Goal: Information Seeking & Learning: Learn about a topic

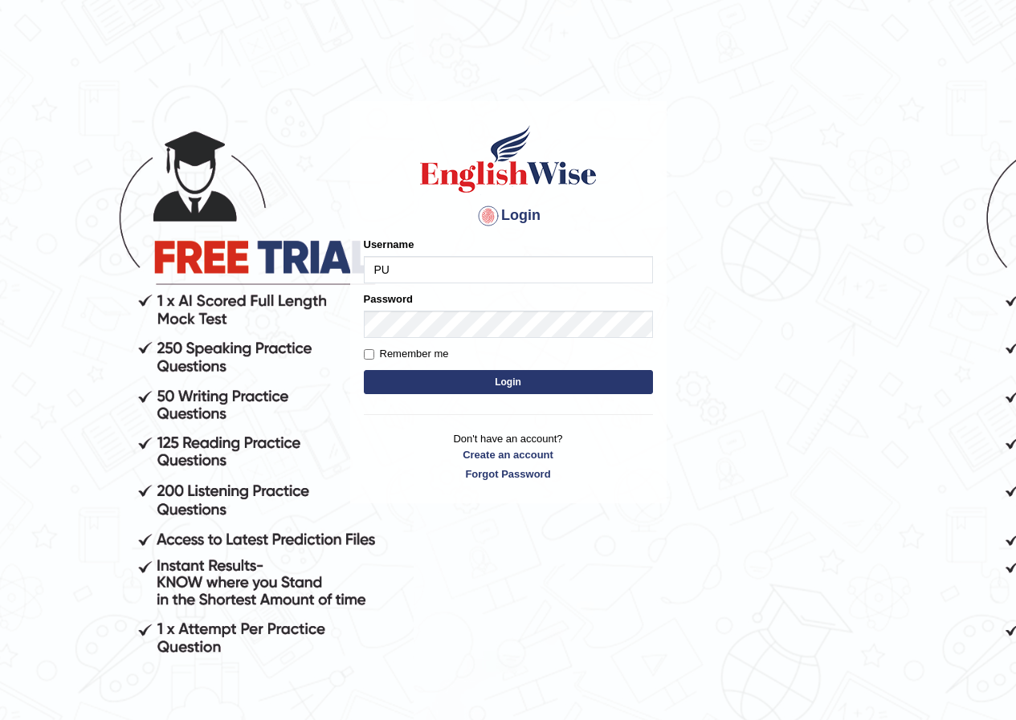
type input "P"
type input "pujan_parramatta"
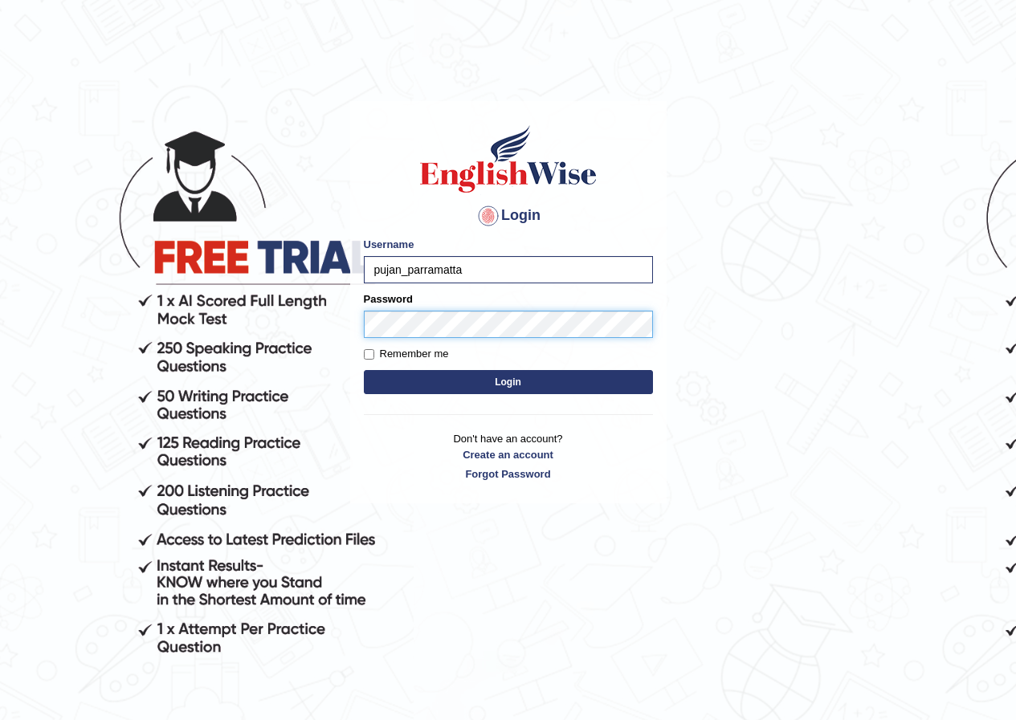
click at [364, 370] on button "Login" at bounding box center [508, 382] width 289 height 24
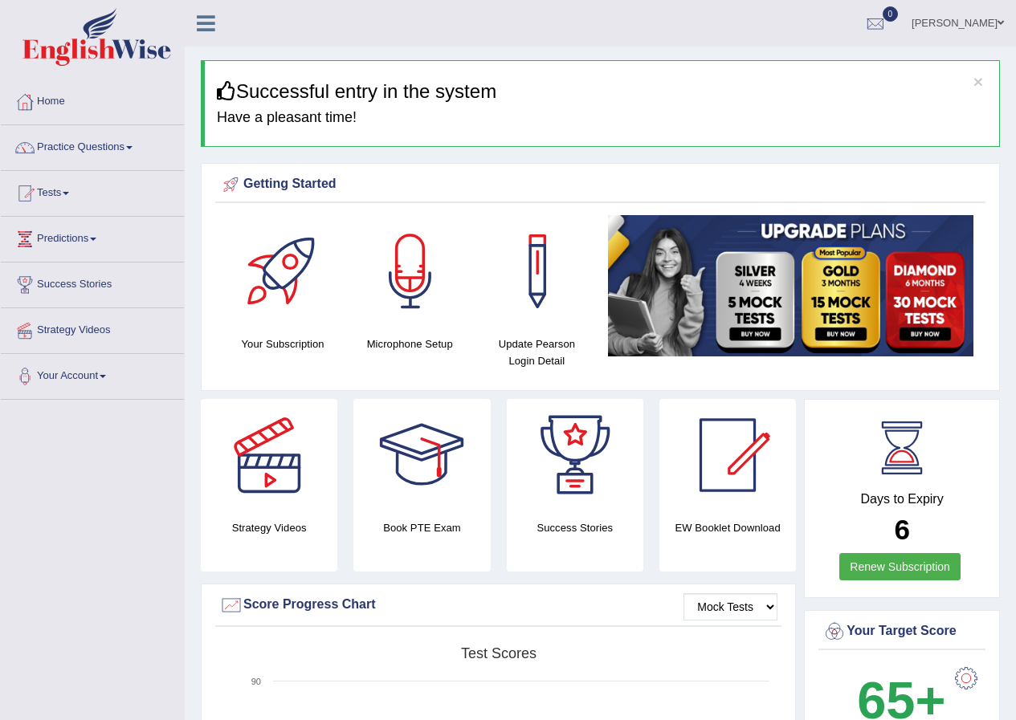
click at [131, 146] on link "Practice Questions" at bounding box center [92, 145] width 183 height 40
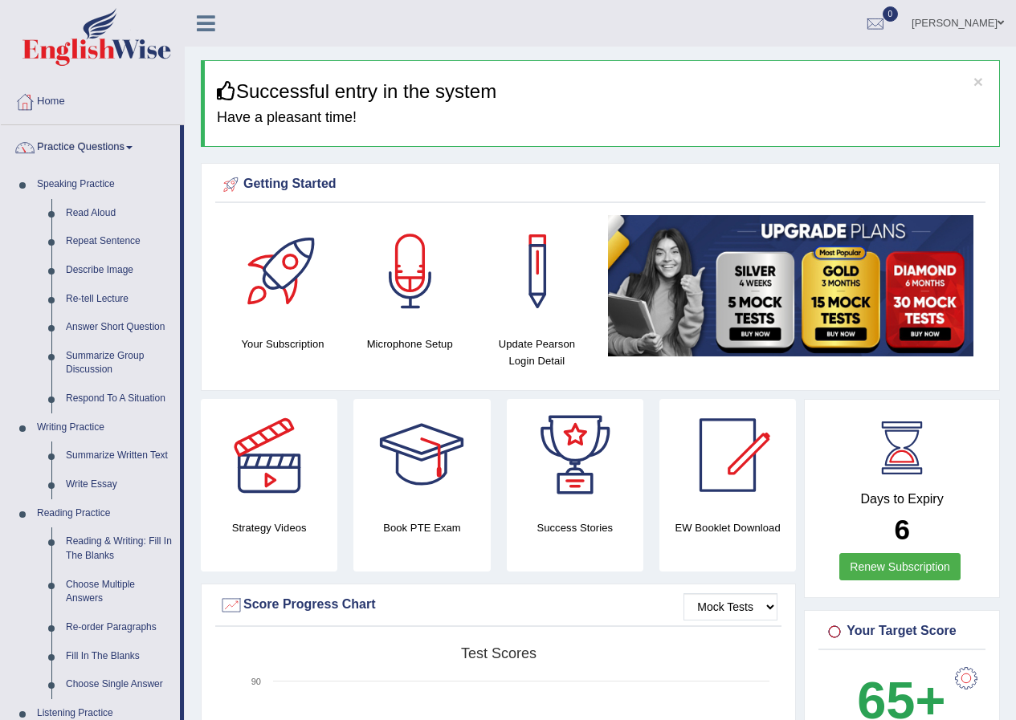
click at [898, 567] on link "Renew Subscription" at bounding box center [899, 566] width 121 height 27
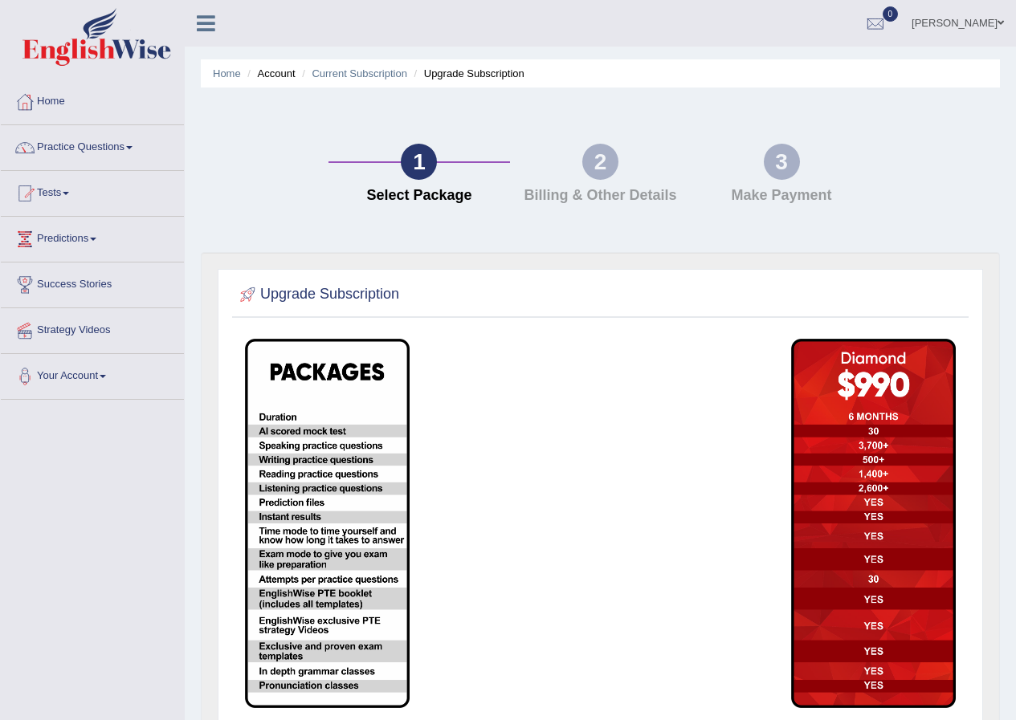
click at [602, 151] on div "2" at bounding box center [600, 162] width 36 height 36
click at [813, 162] on div "3 Make Payment" at bounding box center [781, 178] width 181 height 68
click at [69, 137] on link "Practice Questions" at bounding box center [92, 145] width 183 height 40
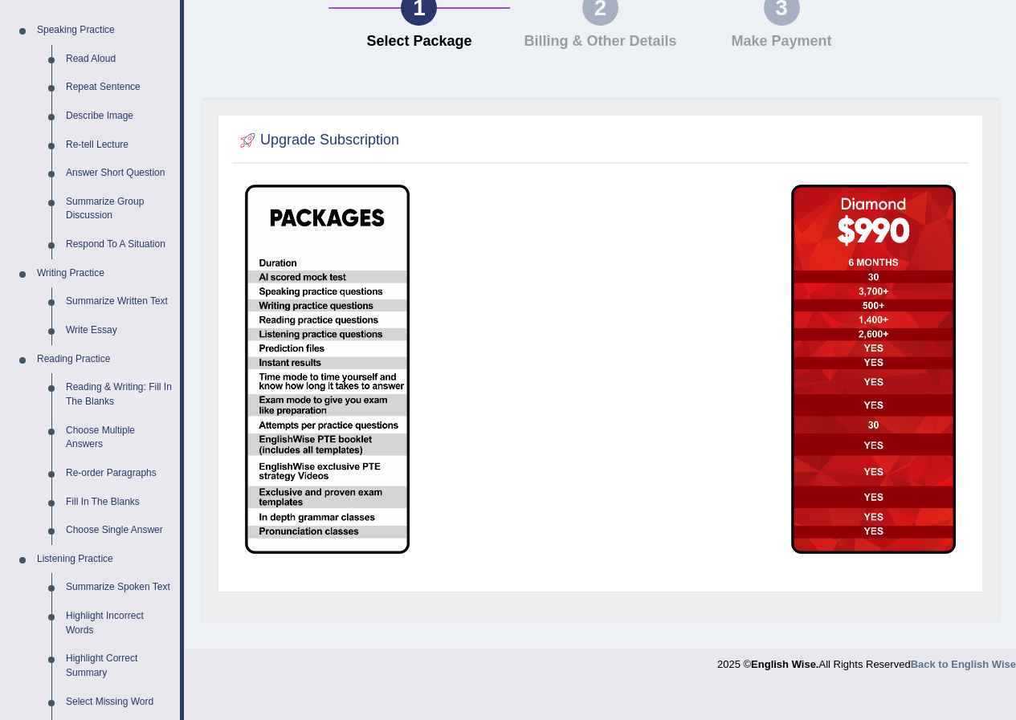
scroll to position [161, 0]
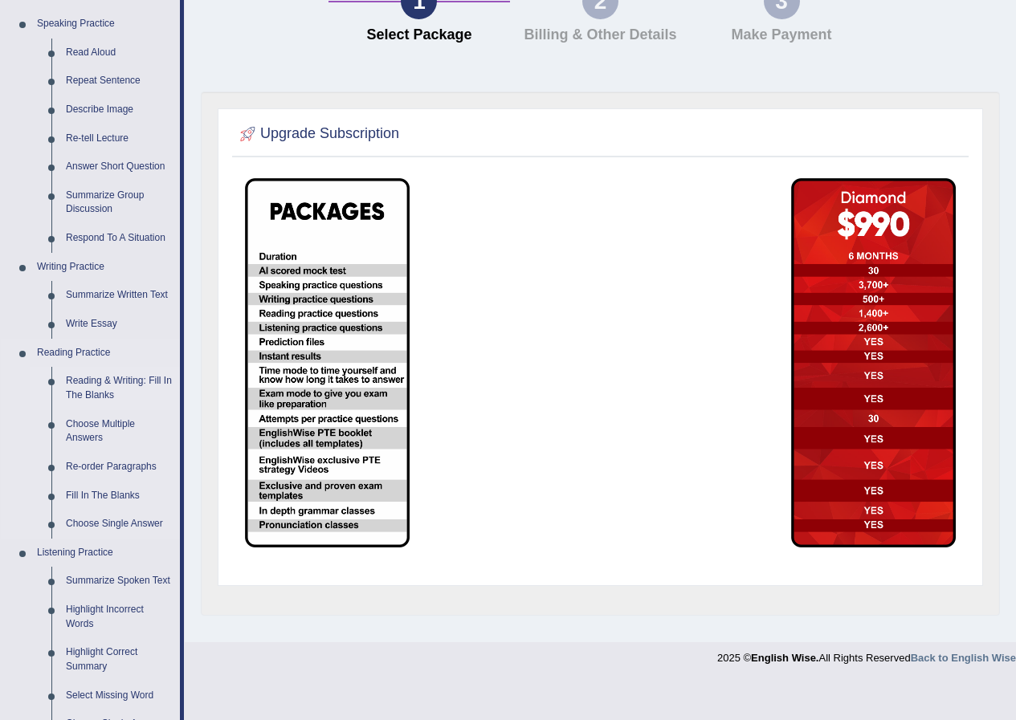
click at [88, 385] on link "Reading & Writing: Fill In The Blanks" at bounding box center [119, 388] width 121 height 43
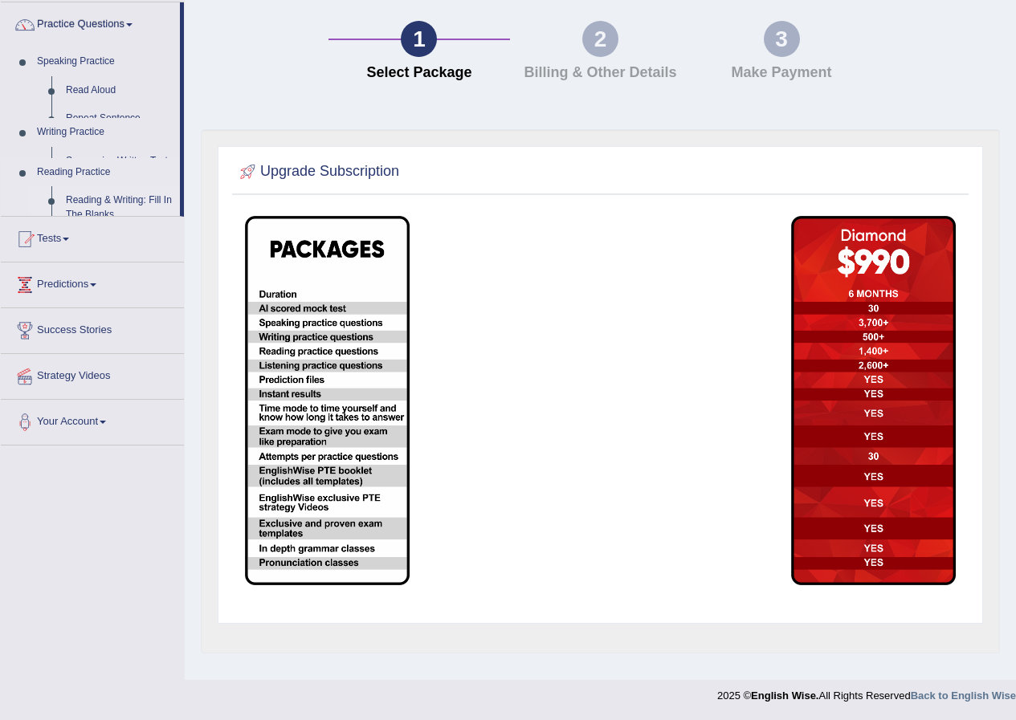
scroll to position [123, 0]
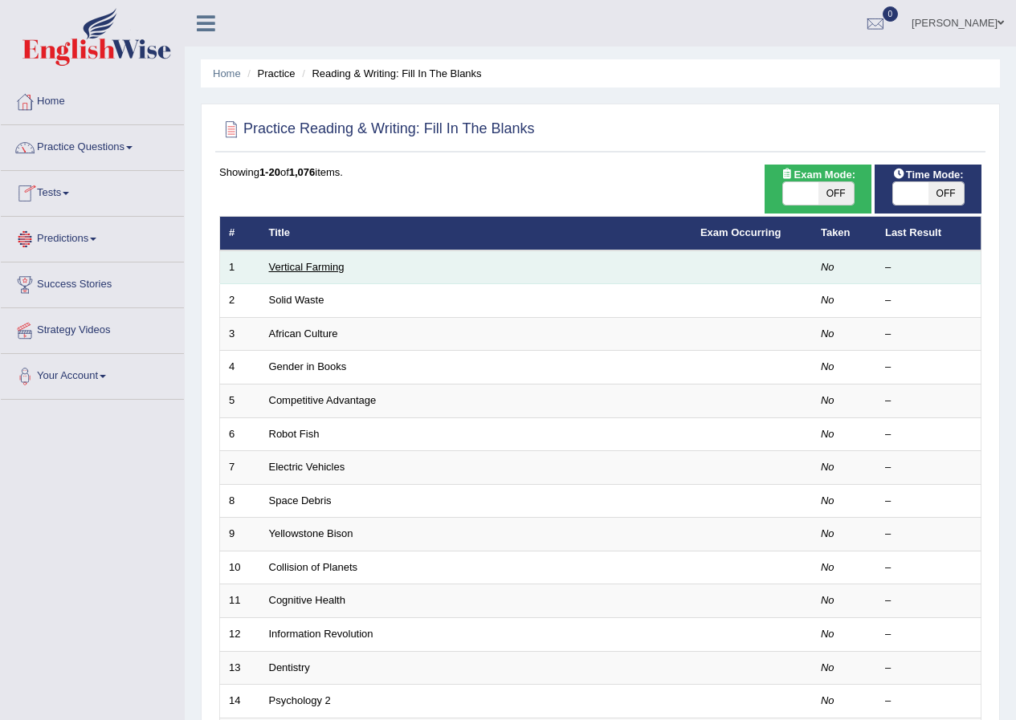
click at [285, 271] on link "Vertical Farming" at bounding box center [306, 267] width 75 height 12
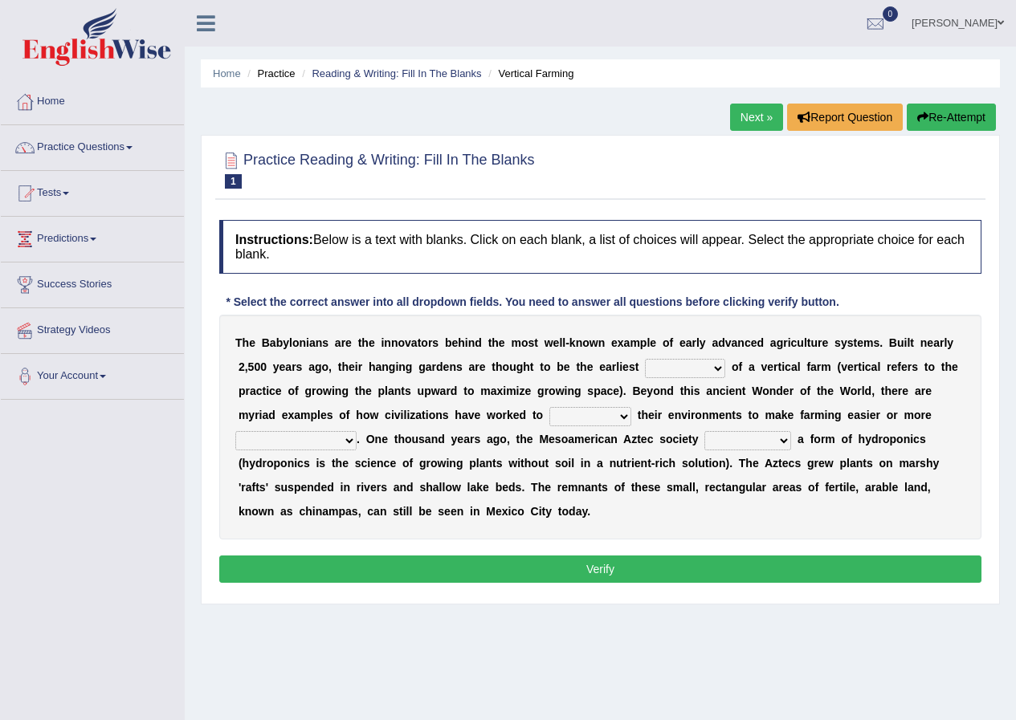
click at [681, 373] on select "prototype failure discredit protocol" at bounding box center [685, 368] width 80 height 19
select select "protocol"
click at [645, 359] on select "prototype failure discredit protocol" at bounding box center [685, 368] width 80 height 19
click at [619, 415] on select "manipulate escape respect disarrange" at bounding box center [590, 416] width 82 height 19
select select "manipulate"
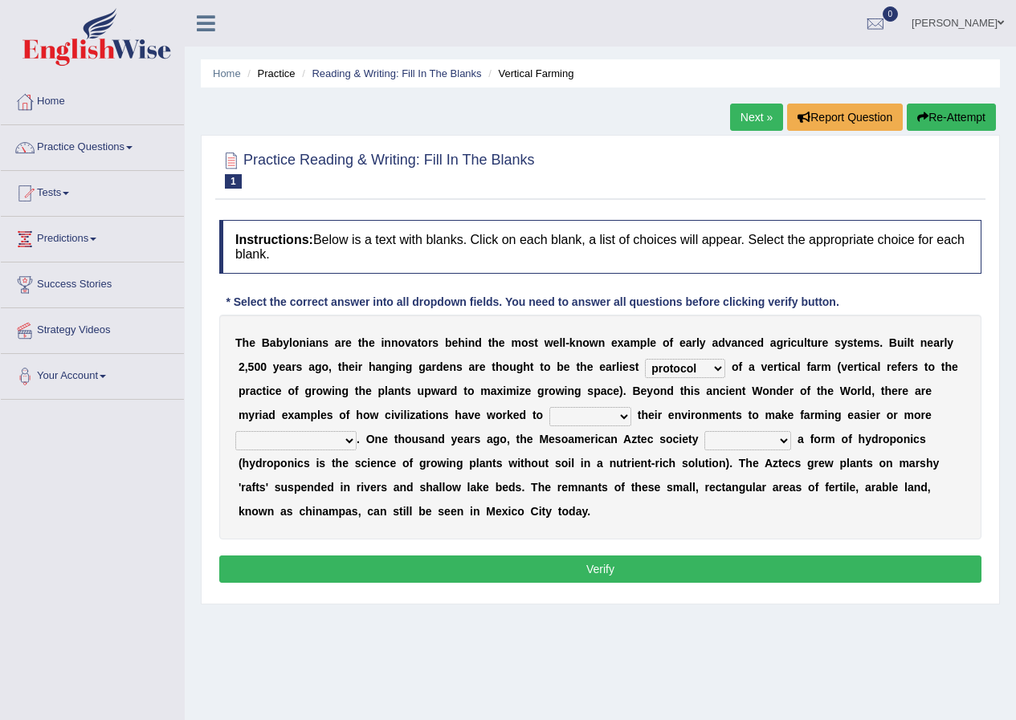
click at [549, 407] on select "manipulate escape respect disarrange" at bounding box center [590, 416] width 82 height 19
click at [341, 440] on select "productive constructive connective counterproductive" at bounding box center [295, 440] width 121 height 19
select select "productive"
click at [235, 431] on select "productive constructive connective counterproductive" at bounding box center [295, 440] width 121 height 19
click at [784, 436] on select "domineered volunteered pioneered engineered" at bounding box center [747, 440] width 87 height 19
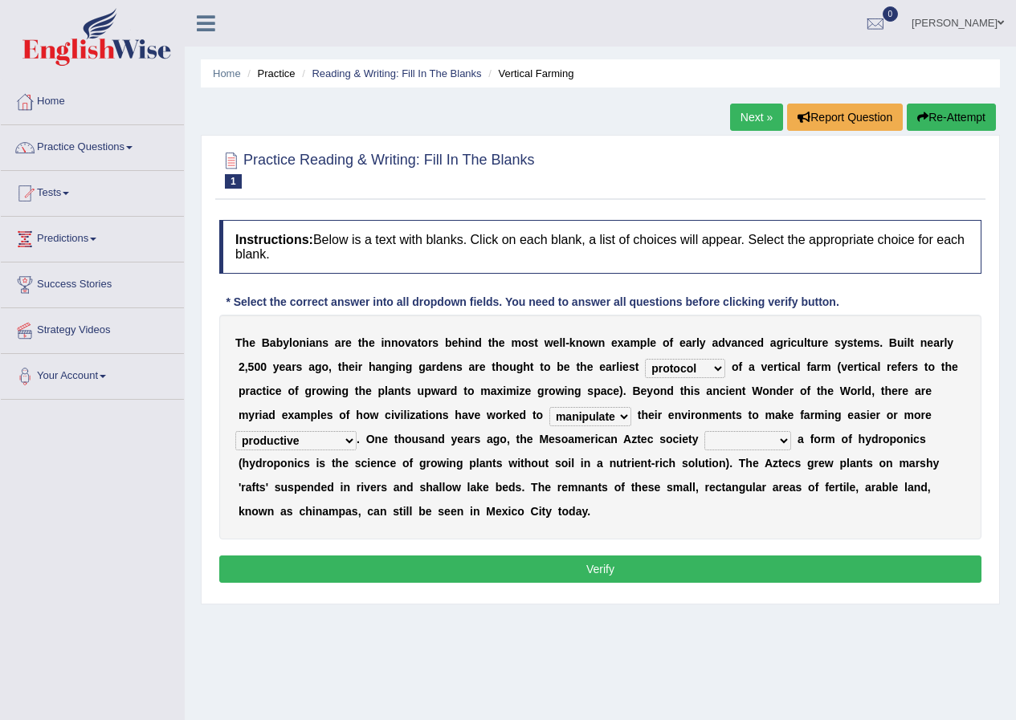
click at [784, 436] on select "domineered volunteered pioneered engineered" at bounding box center [747, 440] width 87 height 19
select select "engineered"
click at [704, 431] on select "domineered volunteered pioneered engineered" at bounding box center [747, 440] width 87 height 19
click at [647, 567] on button "Verify" at bounding box center [600, 569] width 762 height 27
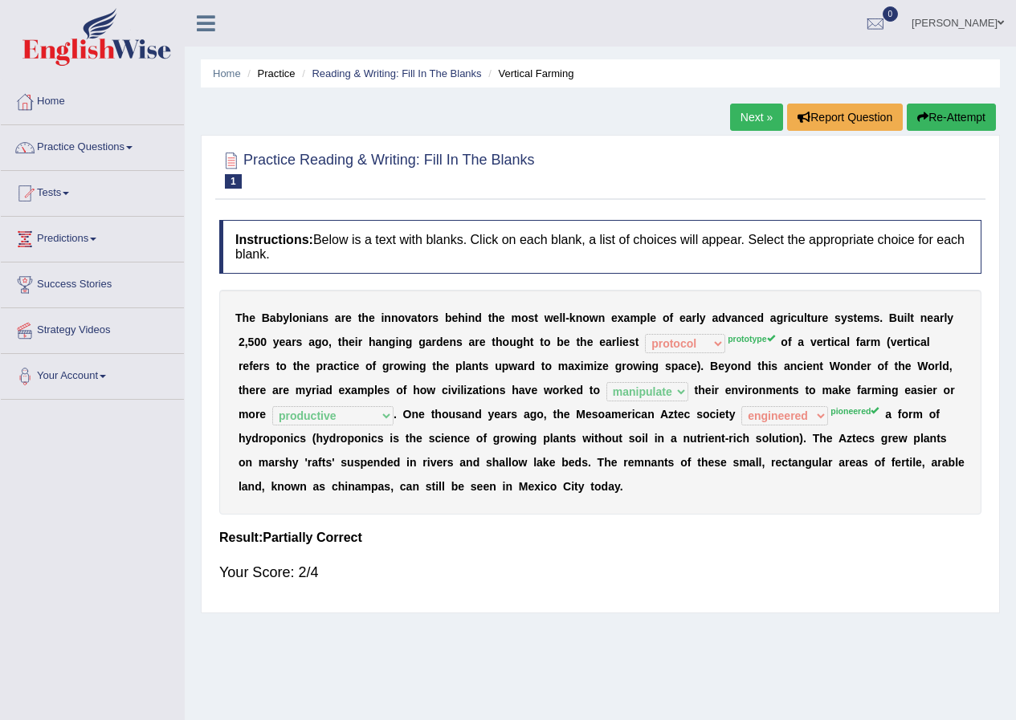
click at [748, 344] on div "T h e B a b y l o n i a n s a r e t h e i n n o v a t o r s b e h i n d t h e m…" at bounding box center [600, 402] width 762 height 225
click at [750, 347] on div "T h e B a b y l o n i a n s a r e t h e i n n o v a t o r s b e h i n d t h e m…" at bounding box center [600, 402] width 762 height 225
click at [854, 412] on sup "pioneered" at bounding box center [854, 411] width 48 height 10
click at [747, 335] on sup "prototype" at bounding box center [750, 339] width 47 height 10
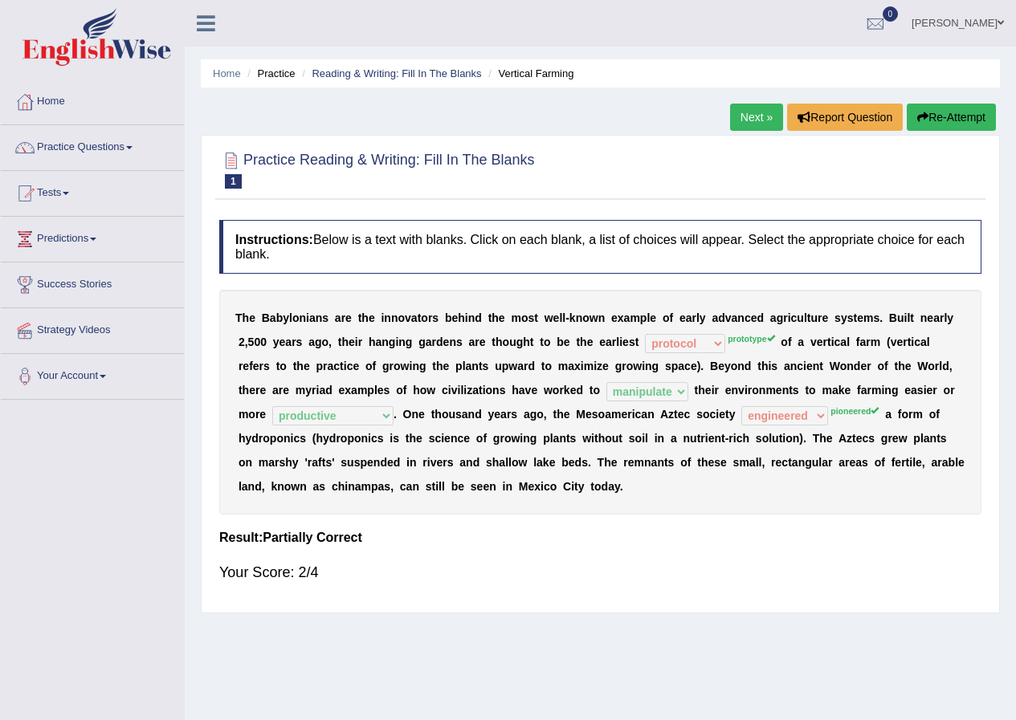
click at [715, 357] on div "T h e B a b y l o n i a n s a r e t h e i n n o v a t o r s b e h i n d t h e m…" at bounding box center [600, 402] width 762 height 225
click at [749, 113] on link "Next »" at bounding box center [756, 117] width 53 height 27
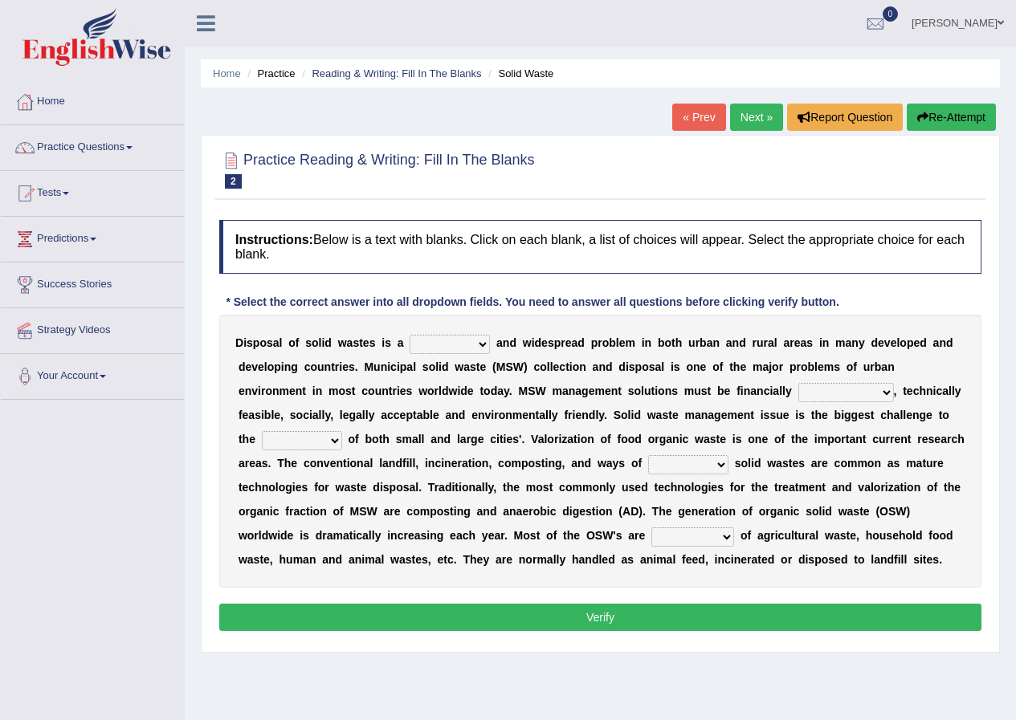
click at [463, 350] on select "slanting stinging stalling shafting" at bounding box center [450, 344] width 80 height 19
select select "stalling"
click at [410, 335] on select "slanting stinging stalling shafting" at bounding box center [450, 344] width 80 height 19
click at [840, 400] on select "unattainable sustainable objectionable treasonable" at bounding box center [846, 392] width 96 height 19
select select "sustainable"
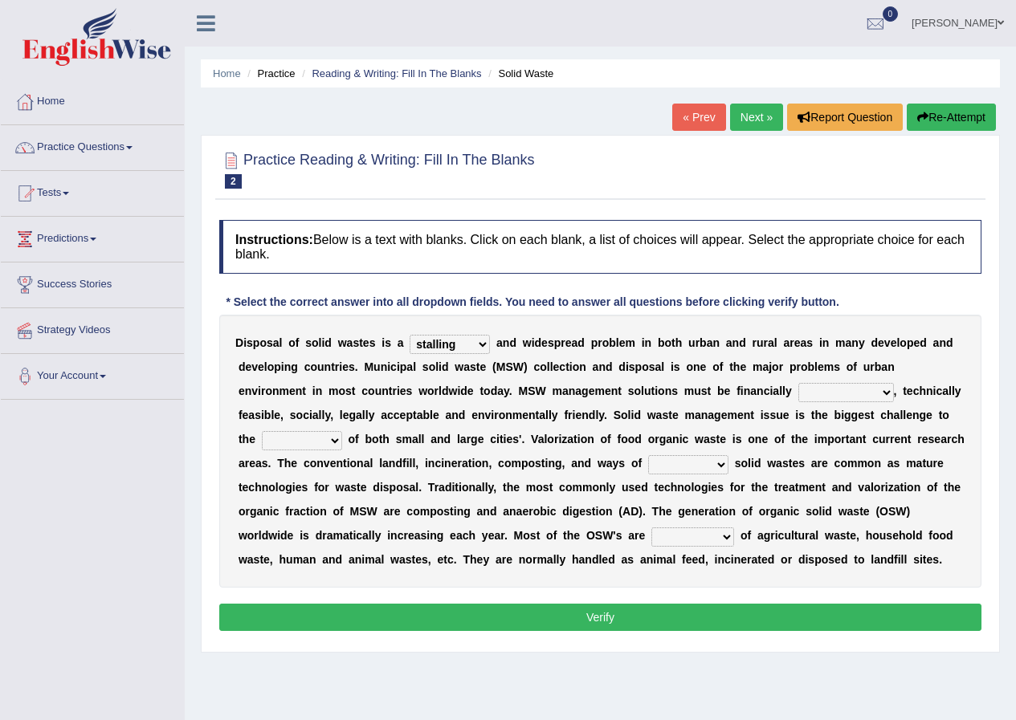
click at [798, 383] on select "unattainable sustainable objectionable treasonable" at bounding box center [846, 392] width 96 height 19
click at [338, 441] on select "plants culture authorities history" at bounding box center [302, 440] width 80 height 19
select select "culture"
click at [262, 431] on select "plants culture authorities history" at bounding box center [302, 440] width 80 height 19
click at [709, 470] on select "reserving preserving deserving handling" at bounding box center [688, 464] width 80 height 19
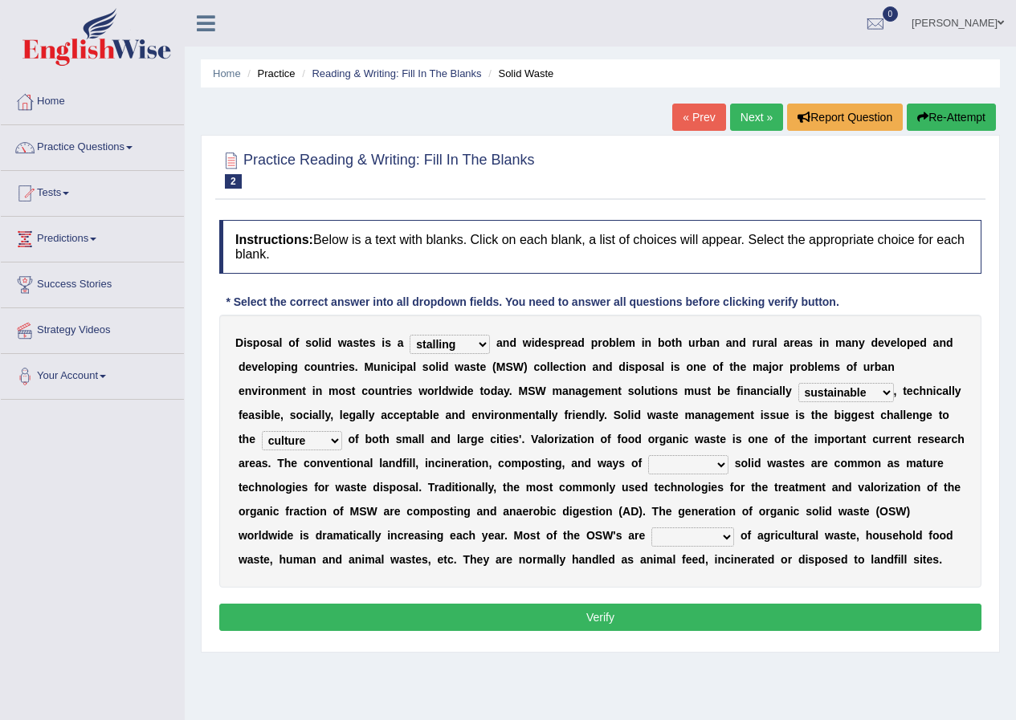
select select "handling"
click at [648, 455] on select "reserving preserving deserving handling" at bounding box center [688, 464] width 80 height 19
click at [715, 533] on select "composed disposed composing disposing" at bounding box center [692, 537] width 83 height 19
select select "composed"
click at [651, 528] on select "composed disposed composing disposing" at bounding box center [692, 537] width 83 height 19
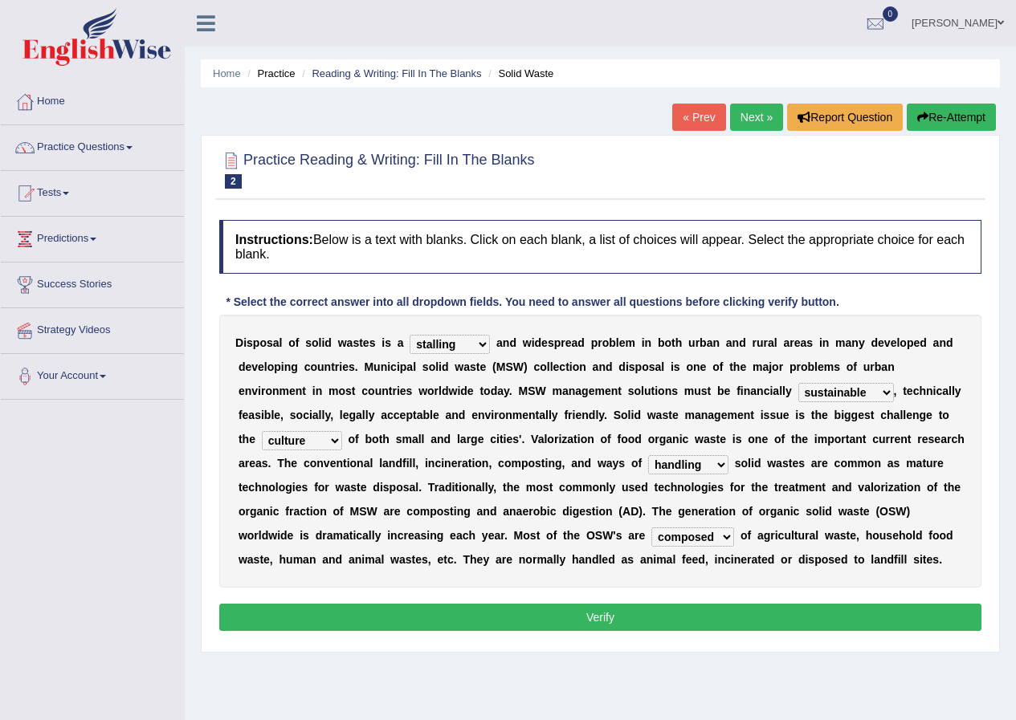
click at [626, 622] on button "Verify" at bounding box center [600, 617] width 762 height 27
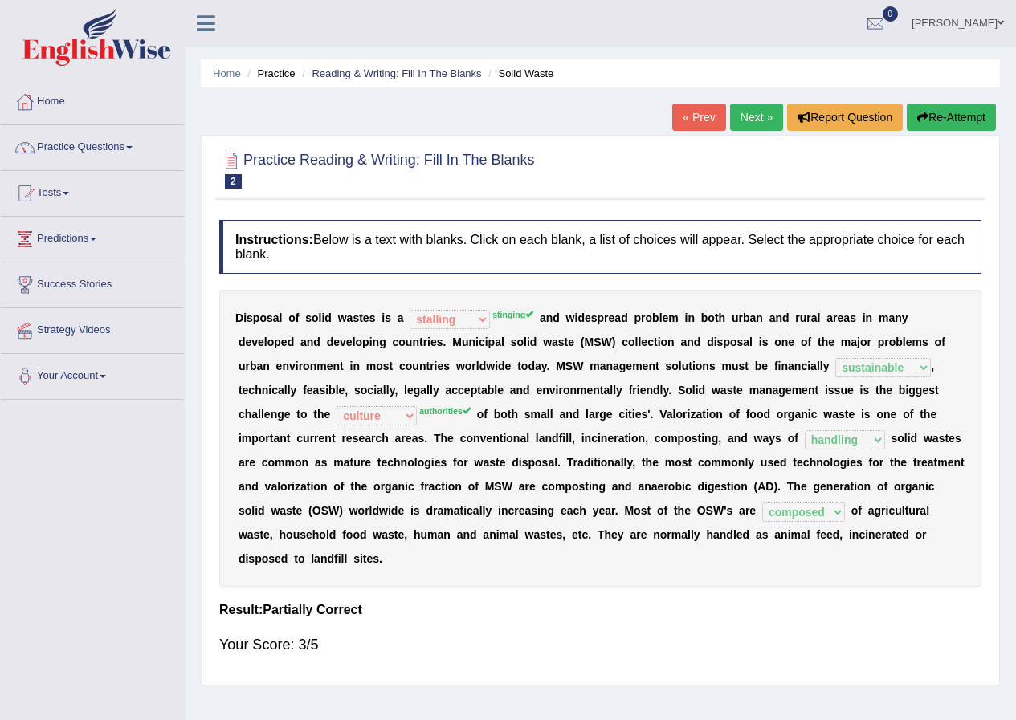
click at [756, 120] on link "Next »" at bounding box center [756, 117] width 53 height 27
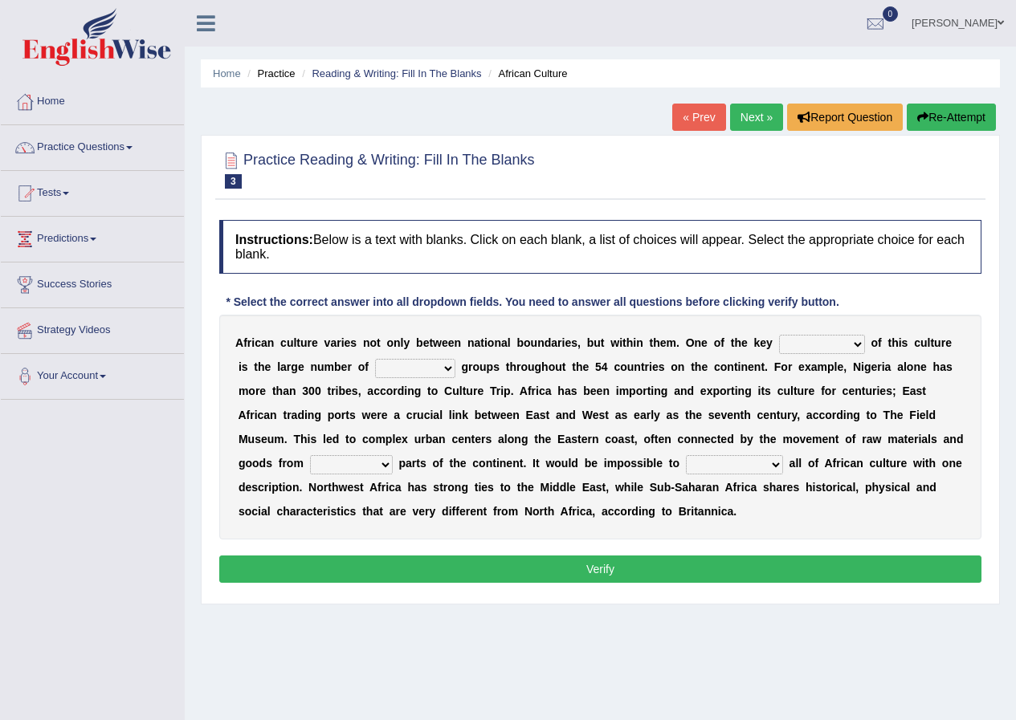
click at [860, 348] on select "conjectures features issues doubts" at bounding box center [822, 344] width 86 height 19
select select "features"
click at [779, 335] on select "conjectures features issues doubts" at bounding box center [822, 344] width 86 height 19
click at [443, 370] on select "ethic ethnic eugenic epic" at bounding box center [415, 368] width 80 height 19
select select "ethnic"
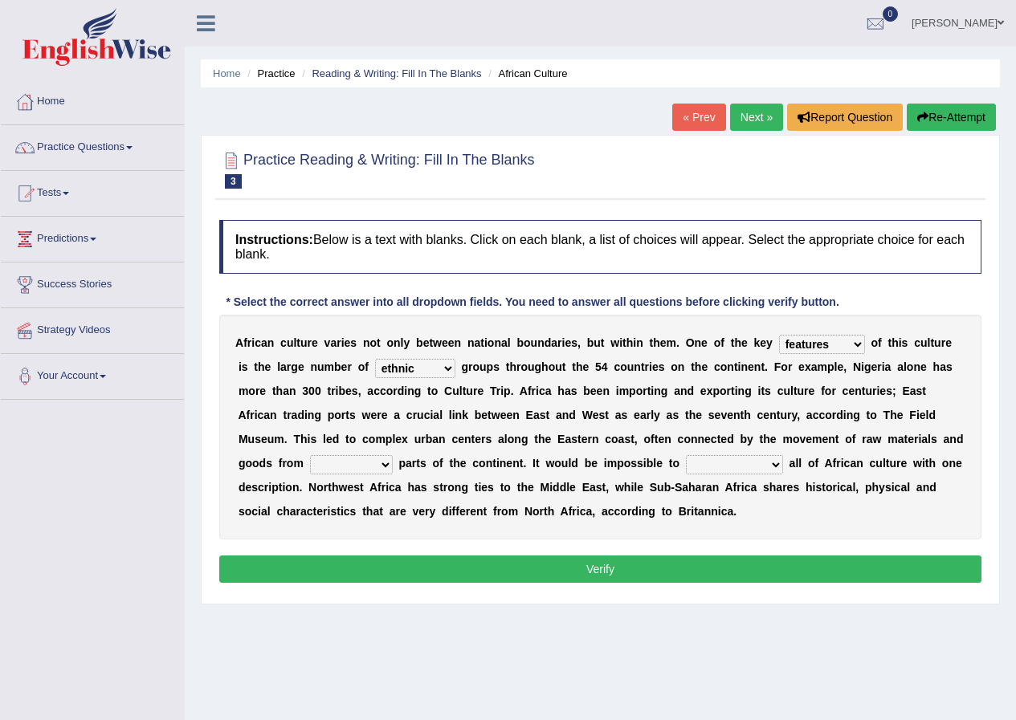
click at [375, 359] on select "ethic ethnic eugenic epic" at bounding box center [415, 368] width 80 height 19
click at [381, 469] on select "forelocked interlocked unlocked landlocked" at bounding box center [351, 464] width 83 height 19
select select "landlocked"
click at [310, 455] on select "forelocked interlocked unlocked landlocked" at bounding box center [351, 464] width 83 height 19
click at [764, 466] on select "characterize conceptualize symbolize synthesize" at bounding box center [734, 464] width 97 height 19
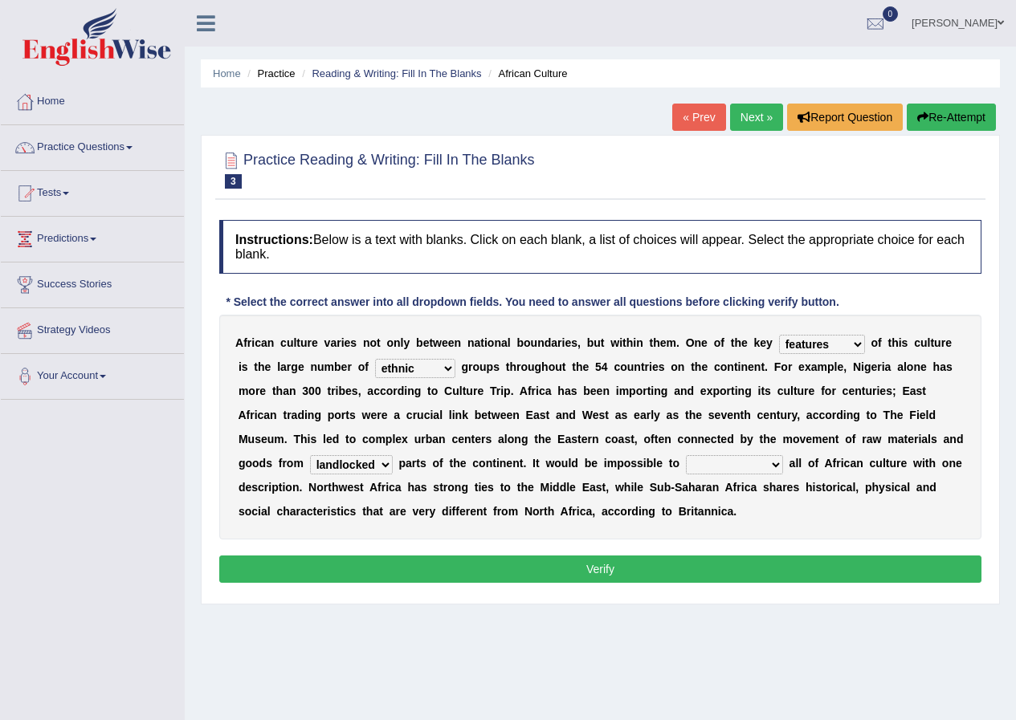
select select "characterize"
click at [686, 455] on select "characterize conceptualize symbolize synthesize" at bounding box center [734, 464] width 97 height 19
click at [641, 568] on button "Verify" at bounding box center [600, 569] width 762 height 27
